Goal: Task Accomplishment & Management: Manage account settings

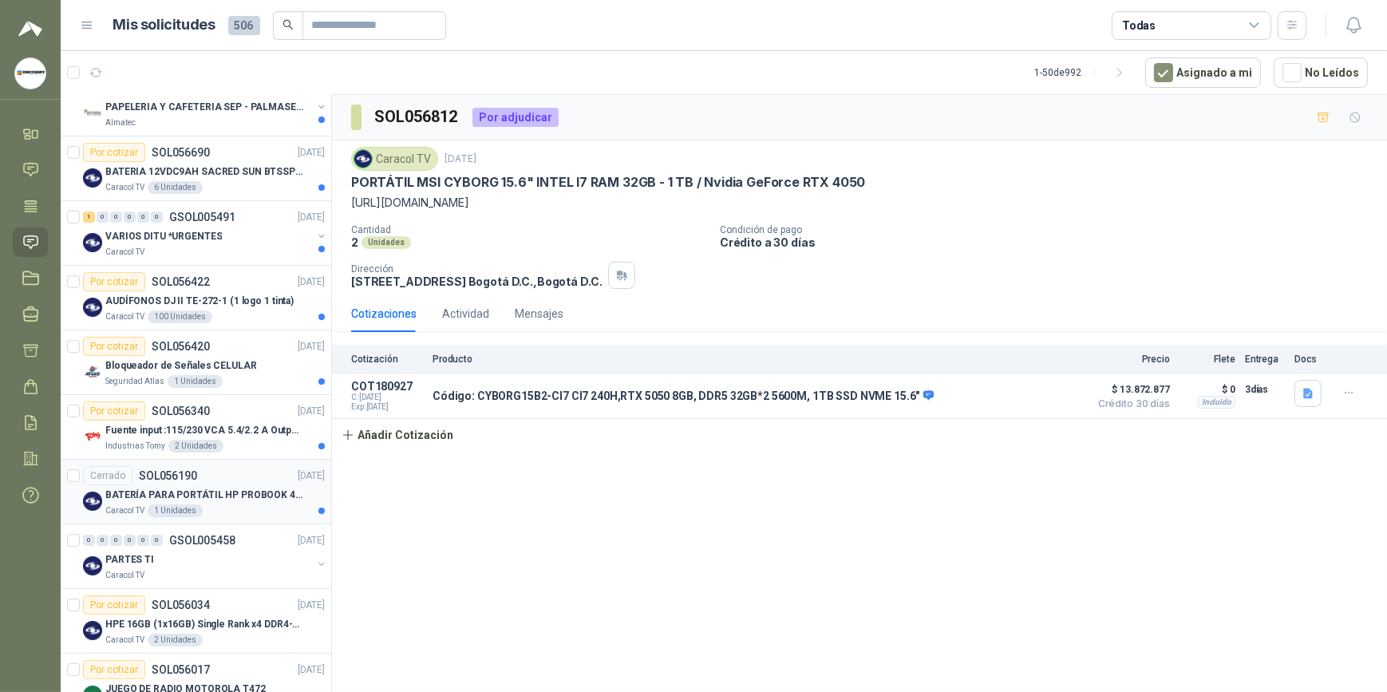
click at [245, 490] on p "BATERÍA PARA PORTÁTIL HP PROBOOK 430 G8" at bounding box center [204, 495] width 199 height 15
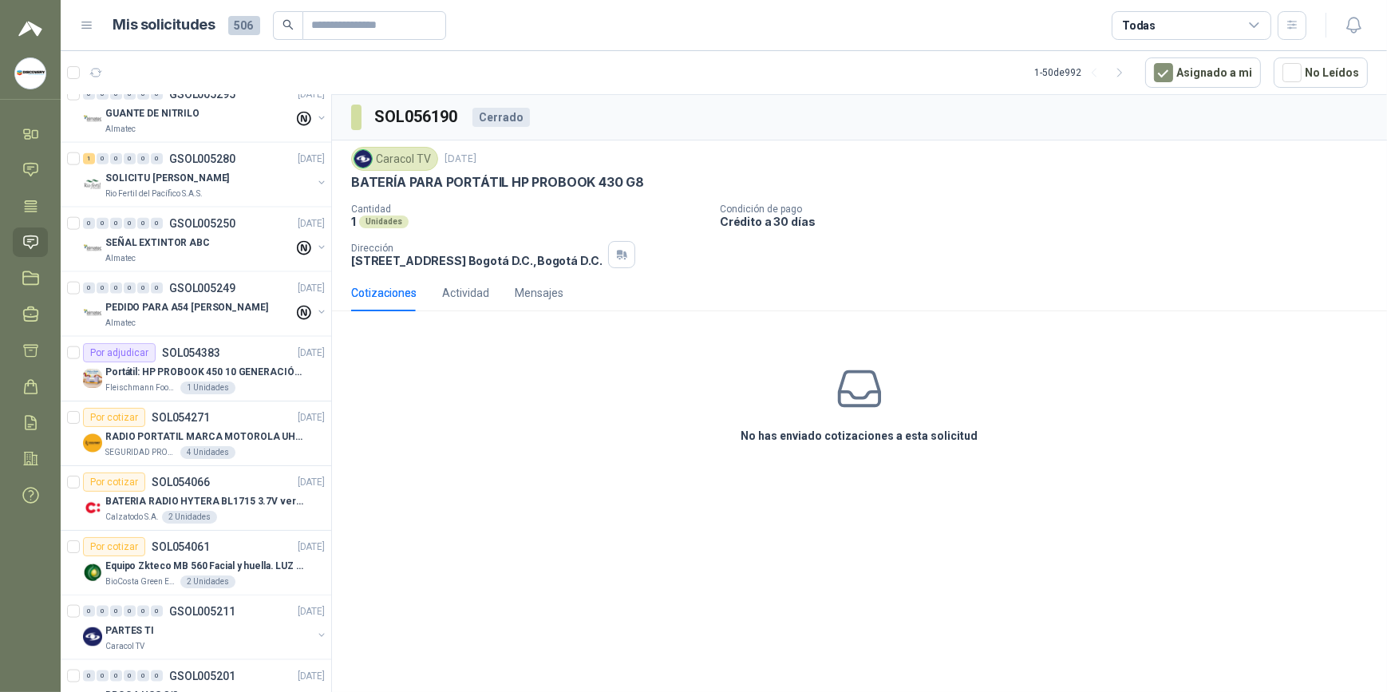
scroll to position [2723, 0]
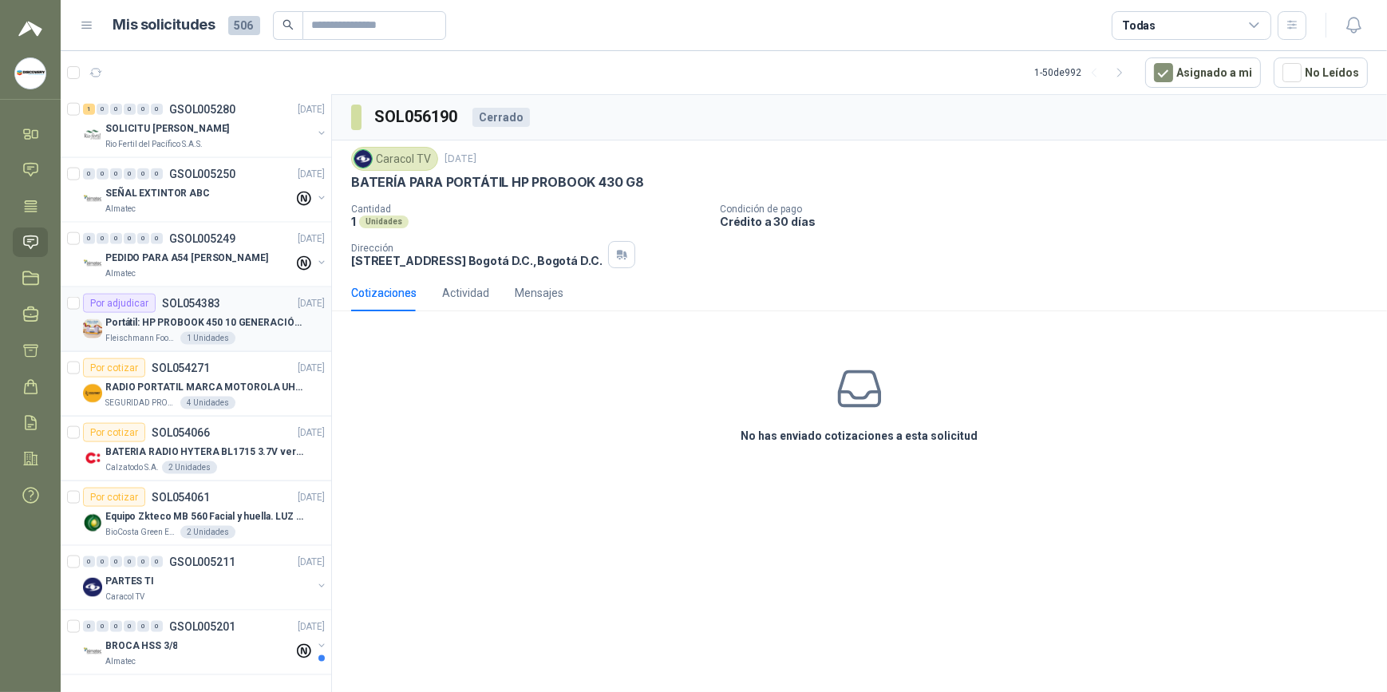
click at [260, 332] on div "[PERSON_NAME] Foods S.A. 1 Unidades" at bounding box center [214, 338] width 219 height 13
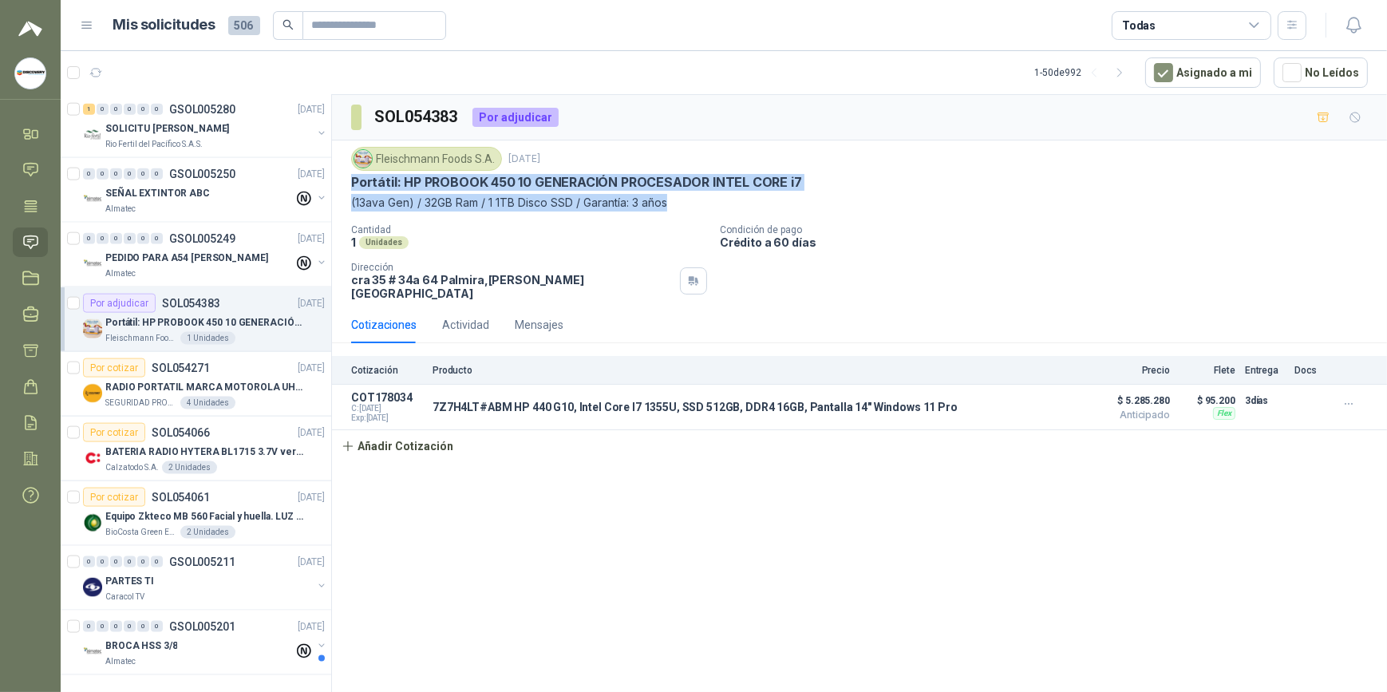
drag, startPoint x: 702, startPoint y: 207, endPoint x: 347, endPoint y: 183, distance: 356.0
click at [347, 183] on div "[PERSON_NAME] Foods [DATE] Portátil: HP PROBOOK 450 10 GENERACIÓN PROCESADOR IN…" at bounding box center [859, 223] width 1055 height 166
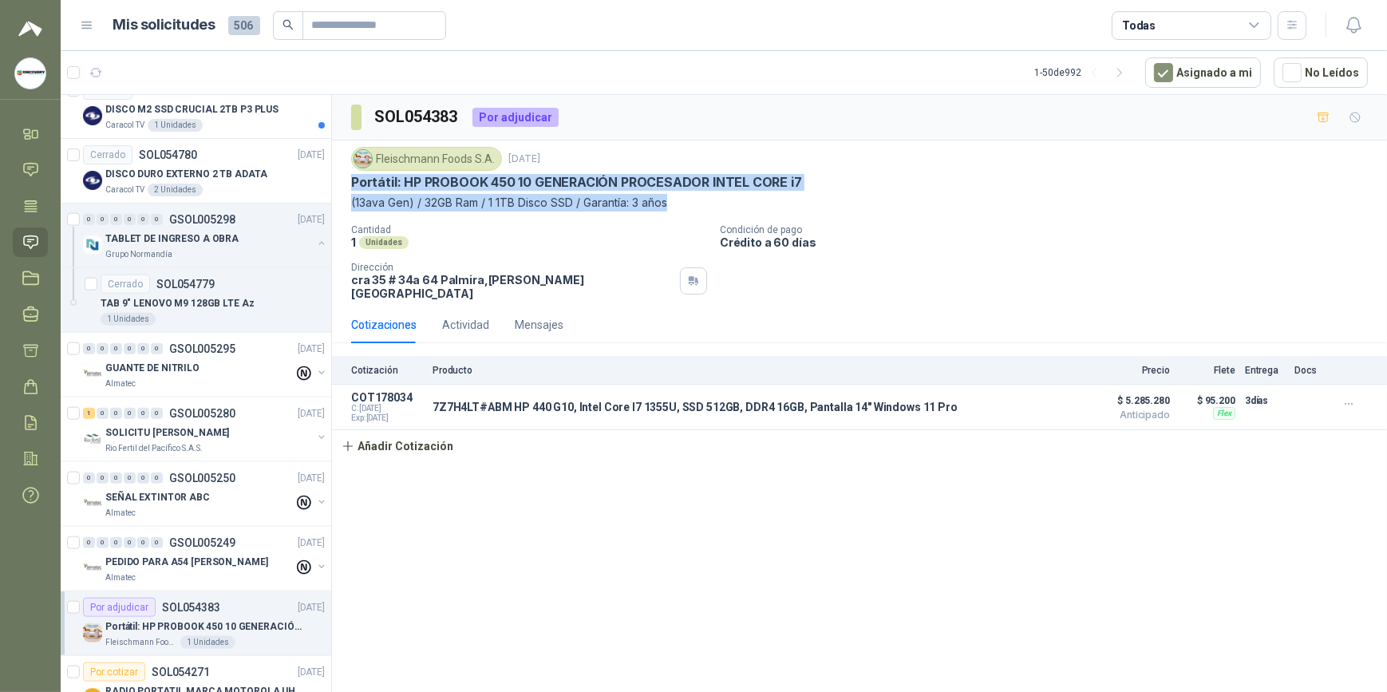
scroll to position [2578, 0]
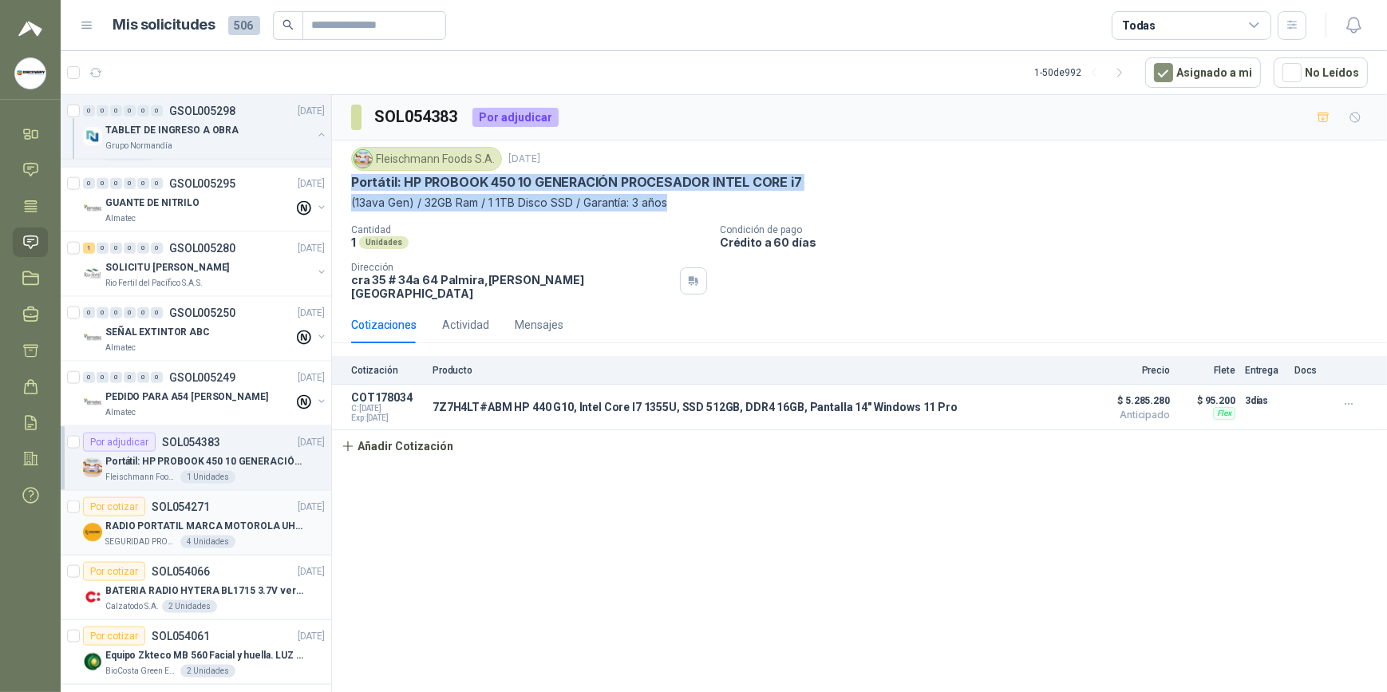
click at [256, 536] on div "SEGURIDAD PROVISER LTDA 4 Unidades" at bounding box center [214, 542] width 219 height 13
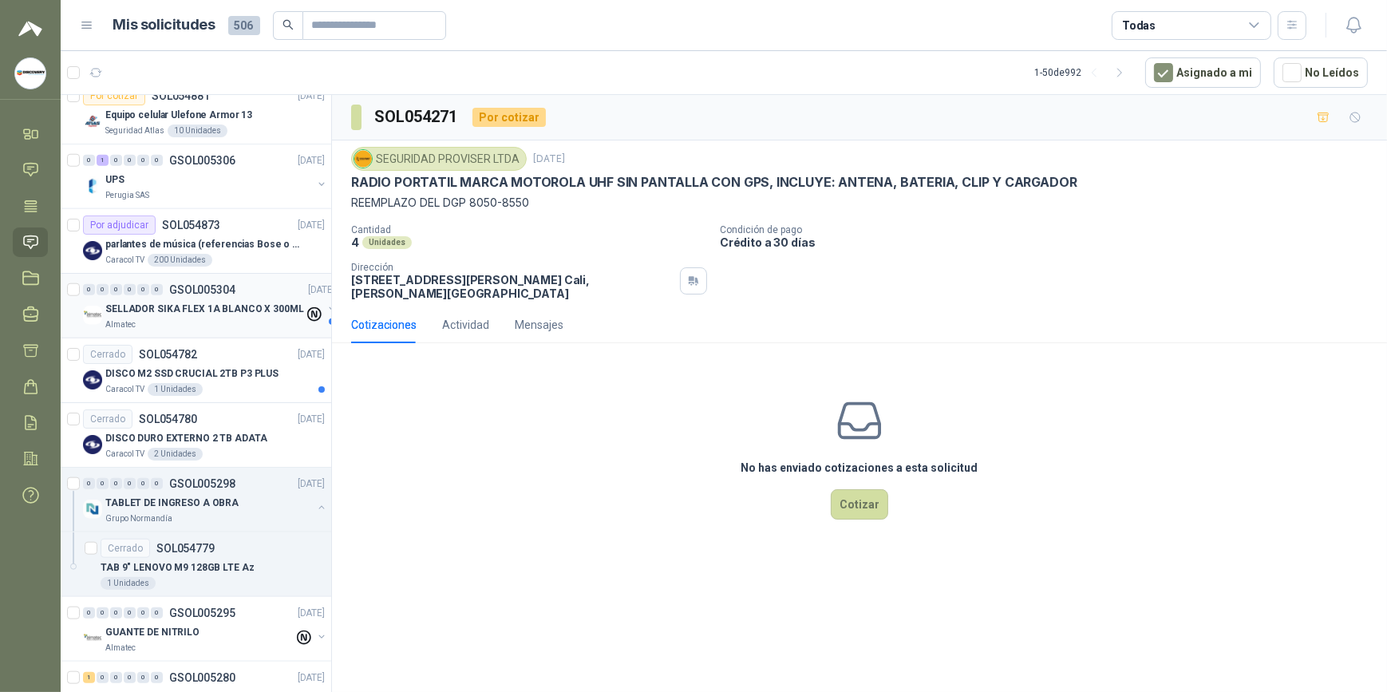
scroll to position [2070, 0]
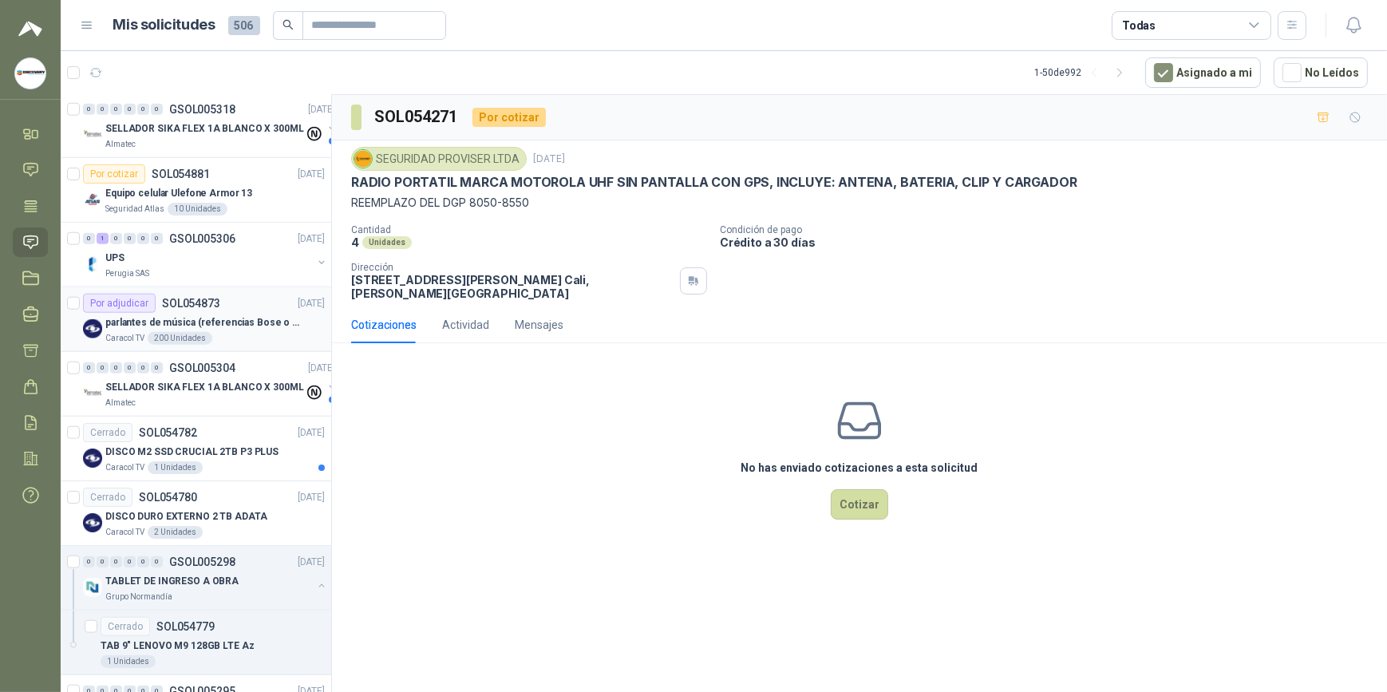
click at [243, 325] on p "parlantes de música (referencias Bose o Alexa) CON MARCACION 1 LOGO (Mas datos …" at bounding box center [204, 322] width 199 height 15
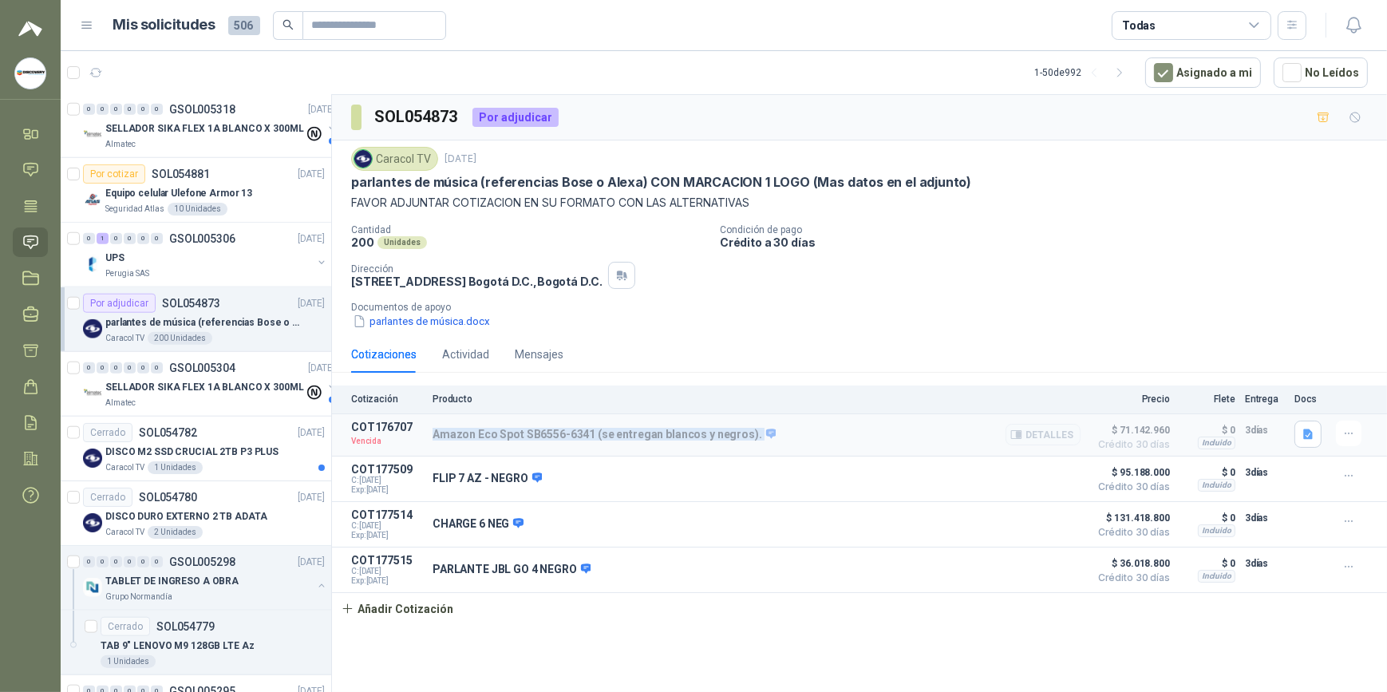
drag, startPoint x: 420, startPoint y: 437, endPoint x: 781, endPoint y: 446, distance: 360.9
click at [781, 446] on article "COT176707 Vencida Amazon Eco Spot SB6556-6341 (se entregan blancos y negros). D…" at bounding box center [859, 435] width 1055 height 42
click at [721, 635] on div "SOL054873 Por adjudicar Caracol TV [DATE] parlantes de música (referencias Bose…" at bounding box center [859, 396] width 1055 height 603
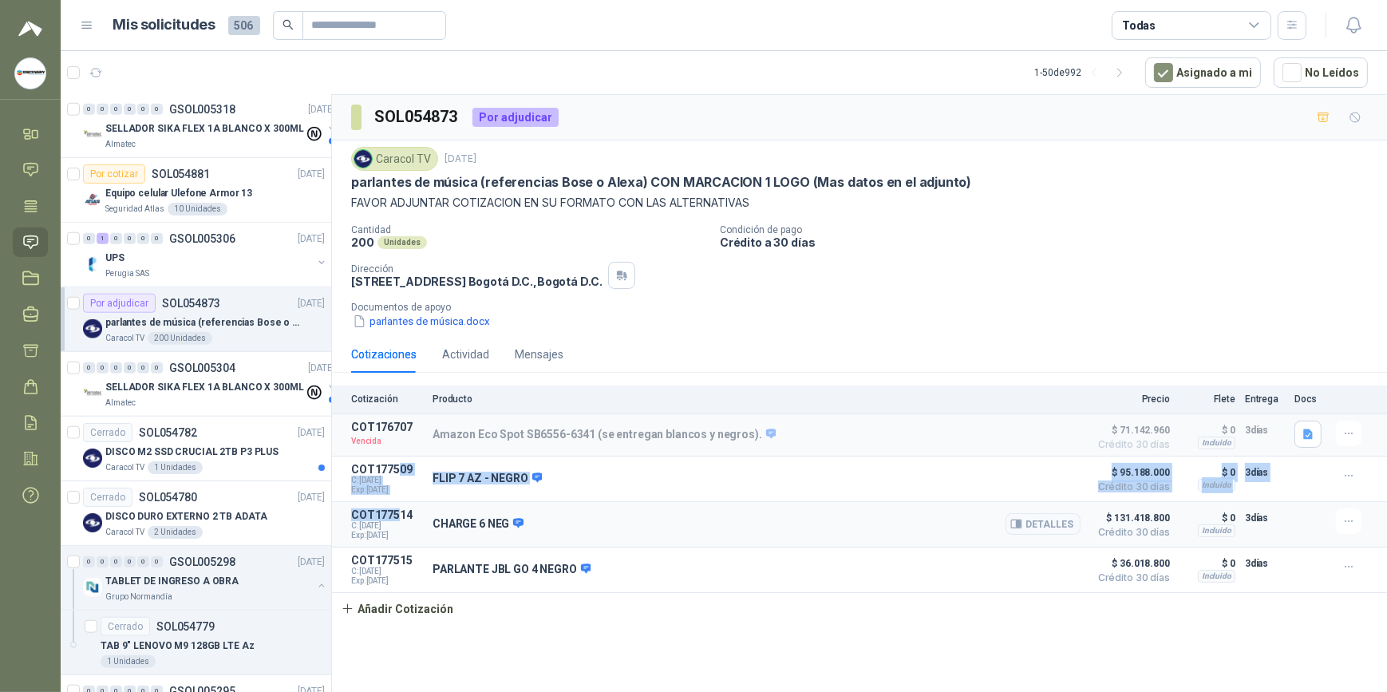
drag, startPoint x: 400, startPoint y: 467, endPoint x: 400, endPoint y: 520, distance: 52.7
click at [400, 520] on div "Cotización Producto Precio Flete Entrega Docs COT176707 Vencida Amazon Eco Spot…" at bounding box center [859, 505] width 1055 height 239
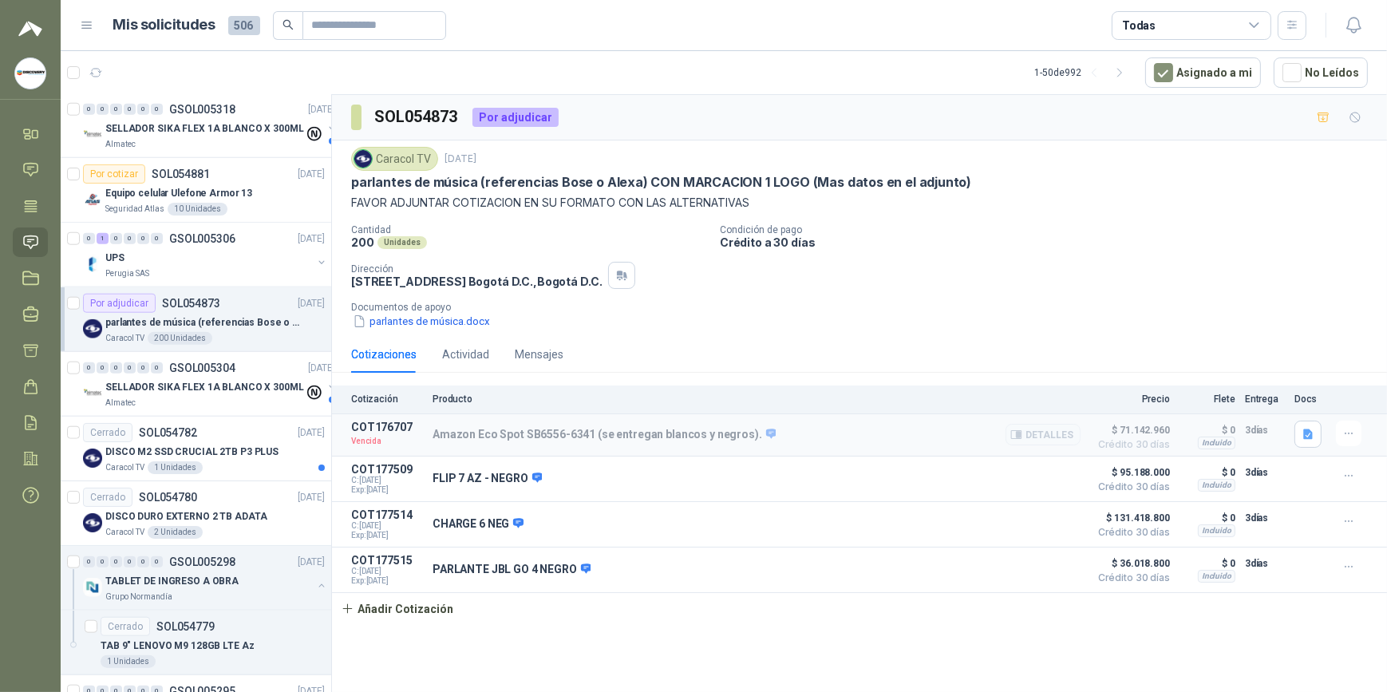
drag, startPoint x: 400, startPoint y: 520, endPoint x: 474, endPoint y: 425, distance: 119.9
click at [474, 425] on div "Amazon Eco Spot SB6556-6341 (se entregan blancos y negros). [GEOGRAPHIC_DATA]" at bounding box center [757, 435] width 648 height 29
click at [389, 428] on p "COT176707" at bounding box center [387, 427] width 72 height 13
click at [1345, 427] on icon "button" at bounding box center [1350, 434] width 14 height 14
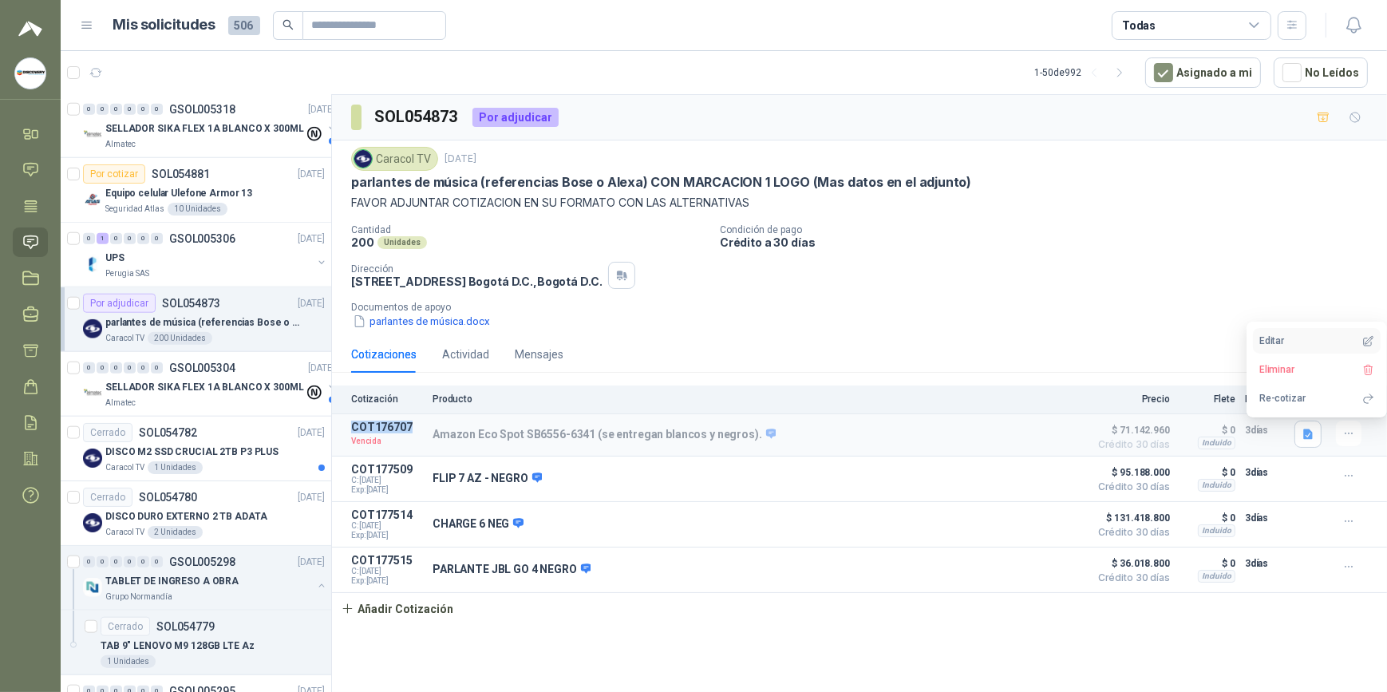
click at [1320, 338] on button "Editar" at bounding box center [1317, 341] width 128 height 26
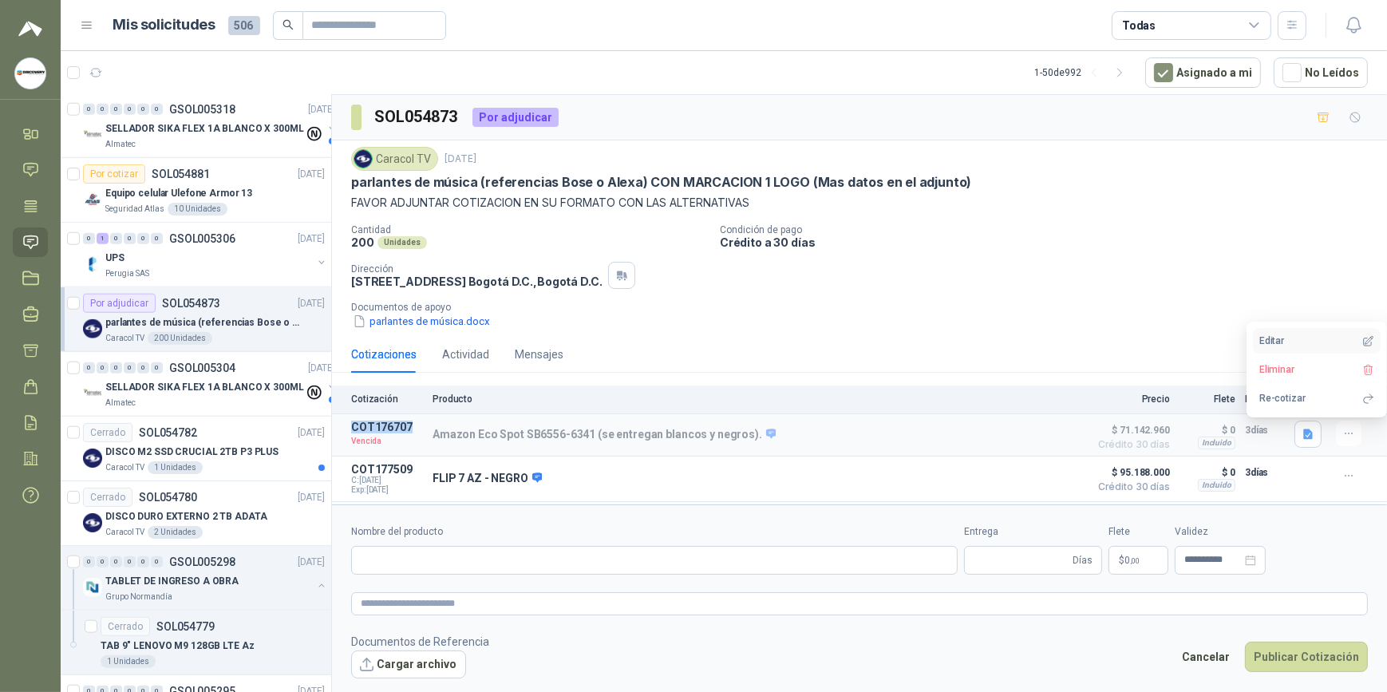
type input "**********"
type input "*"
type input "**********"
type textarea "**********"
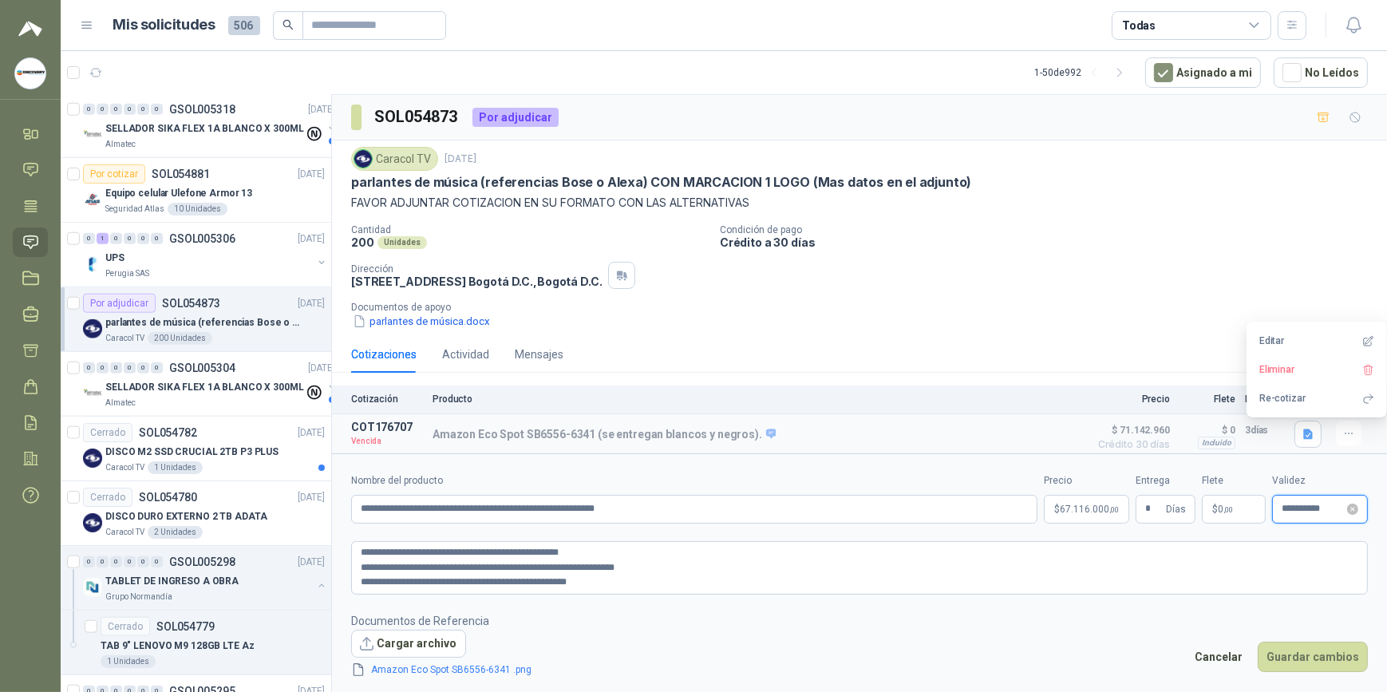
click at [1312, 507] on input "**********" at bounding box center [1313, 509] width 62 height 10
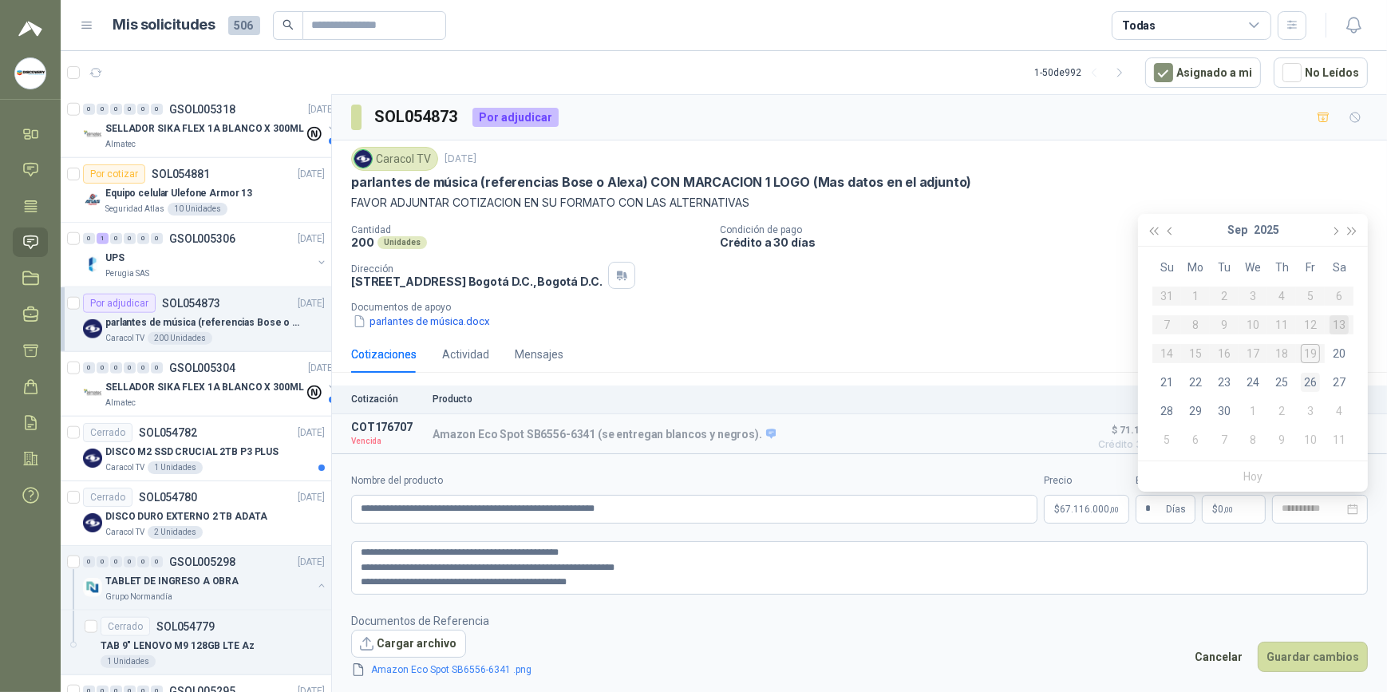
click at [1318, 381] on div "26" at bounding box center [1310, 382] width 19 height 19
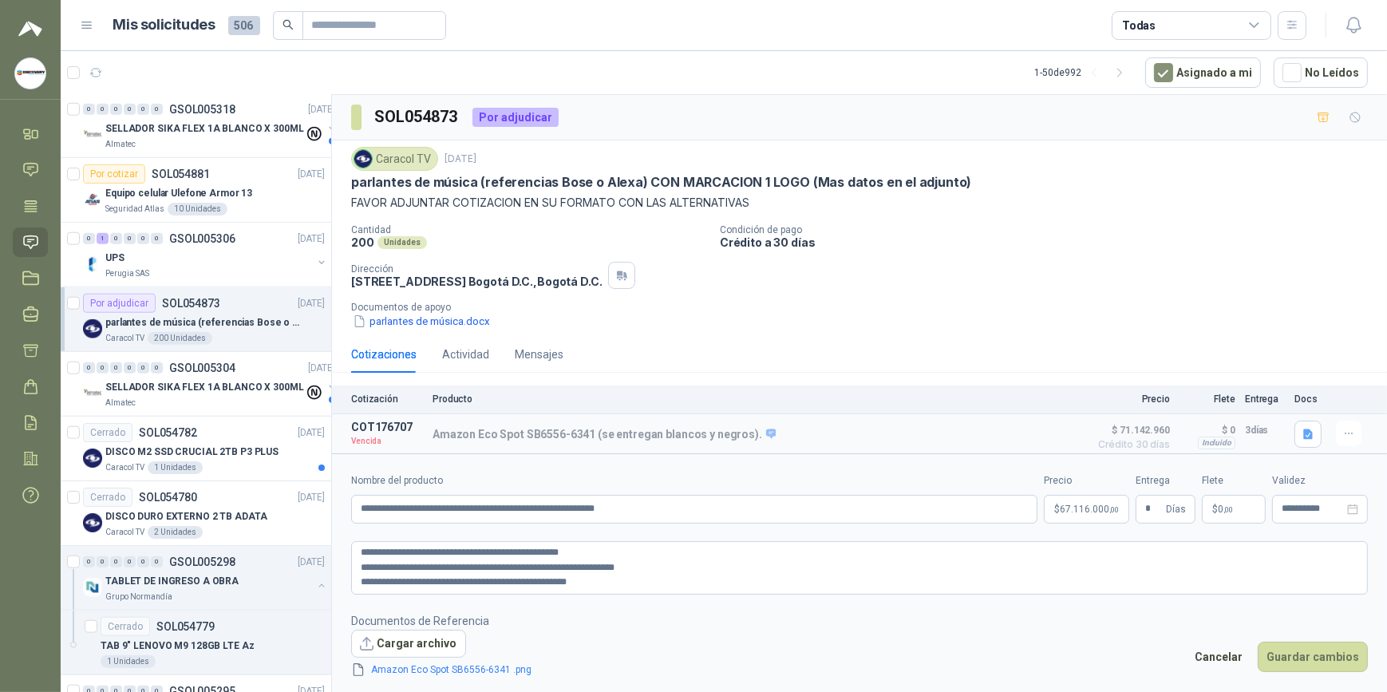
type input "**********"
click at [1293, 647] on button "Guardar cambios" at bounding box center [1313, 657] width 110 height 30
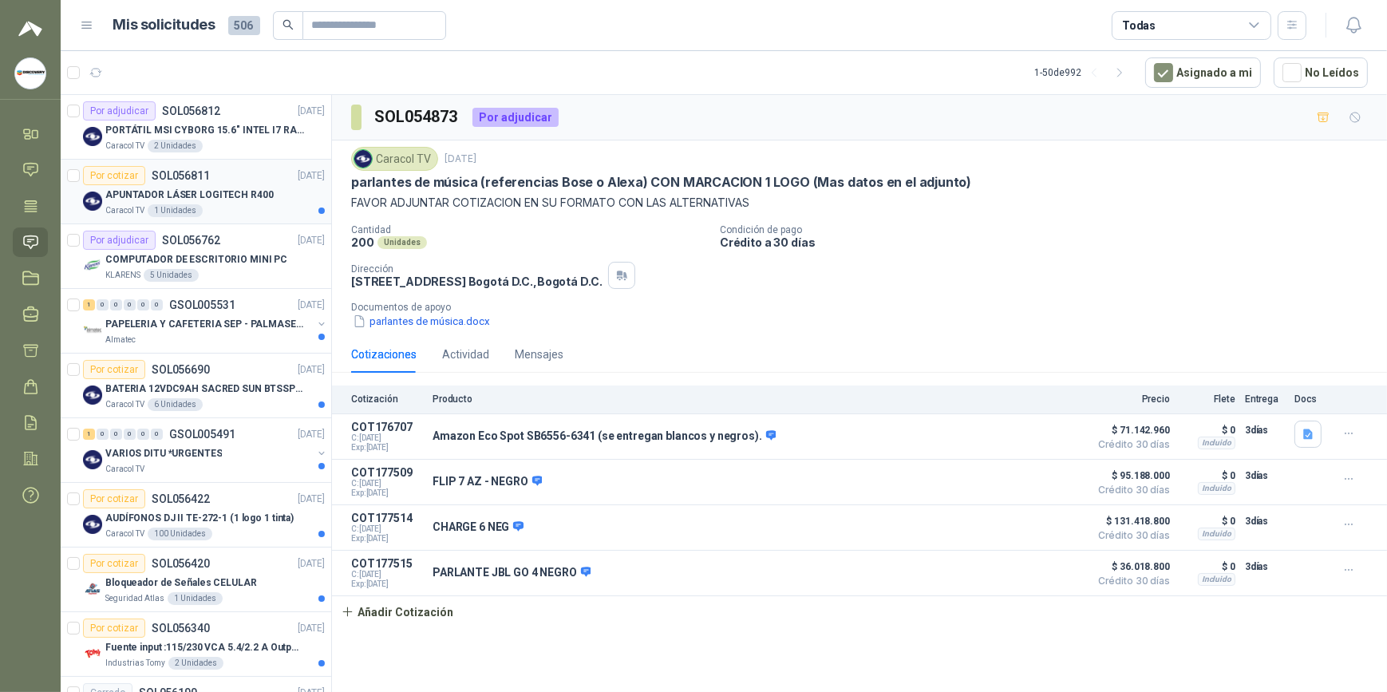
click at [257, 188] on p "APUNTADOR LÁSER LOGITECH R400" at bounding box center [189, 195] width 168 height 15
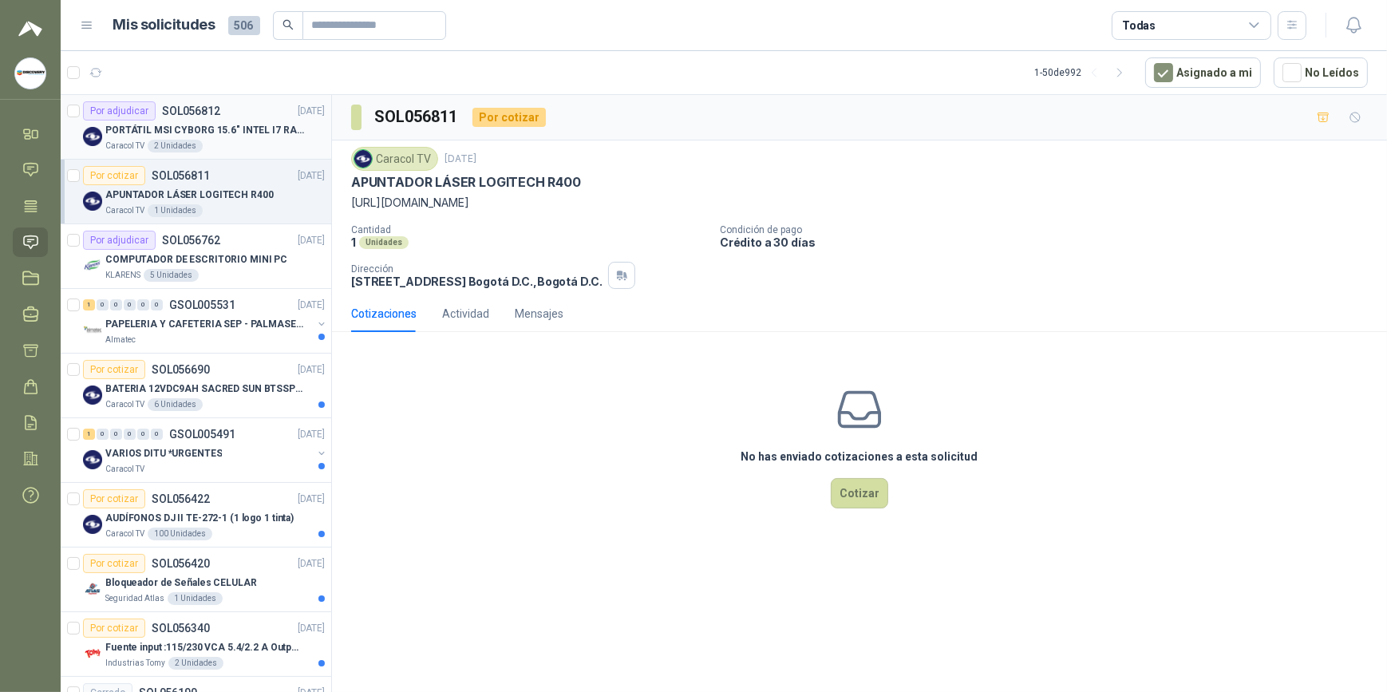
click at [212, 125] on p "PORTÁTIL MSI CYBORG 15.6" INTEL I7 RAM 32GB - 1 TB / Nvidia GeForce RTX 4050" at bounding box center [204, 130] width 199 height 15
